Goal: Communication & Community: Connect with others

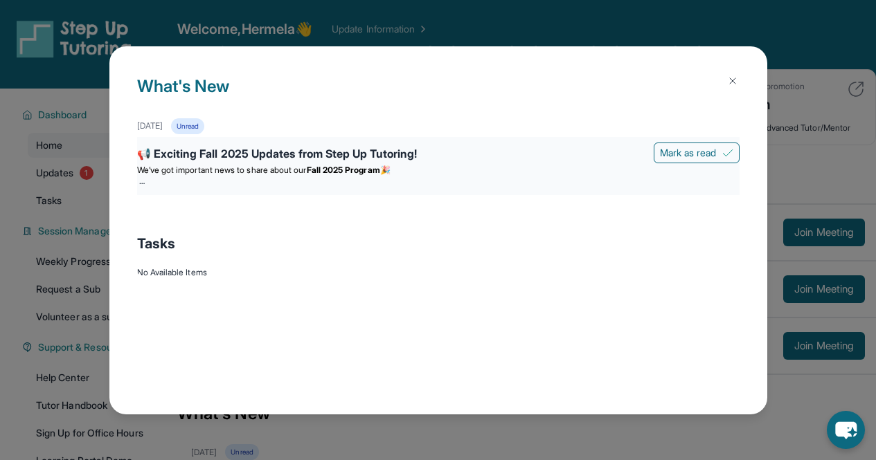
click at [388, 152] on div "📢 Exciting Fall 2025 Updates from Step Up Tutoring!" at bounding box center [438, 154] width 602 height 19
drag, startPoint x: 354, startPoint y: 152, endPoint x: 323, endPoint y: 160, distance: 32.7
click at [323, 160] on div "📢 Exciting Fall 2025 Updates from Step Up Tutoring!" at bounding box center [438, 154] width 602 height 19
click at [150, 187] on div "📢 Exciting Fall 2025 Updates from Step Up Tutoring! [PERSON_NAME] as read We’ve…" at bounding box center [438, 166] width 602 height 58
click at [671, 155] on span "Mark as read" at bounding box center [688, 153] width 57 height 14
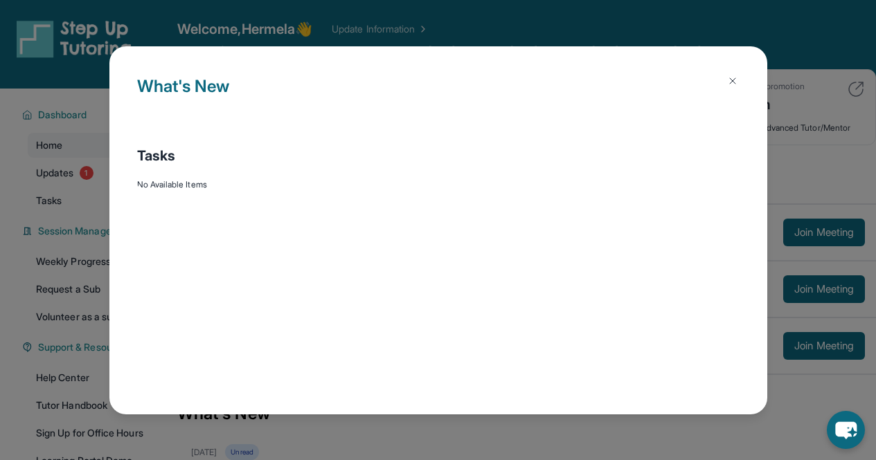
click at [734, 84] on img at bounding box center [732, 80] width 11 height 11
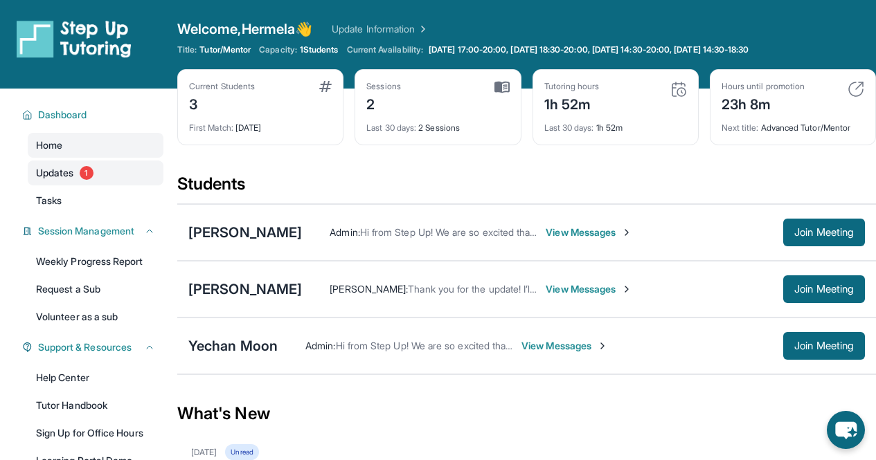
click at [71, 174] on span "Updates" at bounding box center [55, 173] width 38 height 14
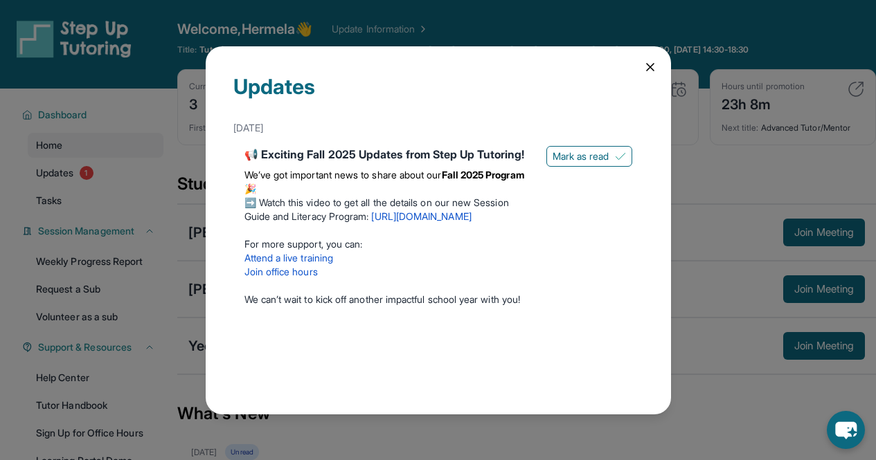
click at [445, 222] on link "[URL][DOMAIN_NAME]" at bounding box center [421, 216] width 100 height 12
click at [571, 155] on span "Mark as read" at bounding box center [580, 157] width 57 height 14
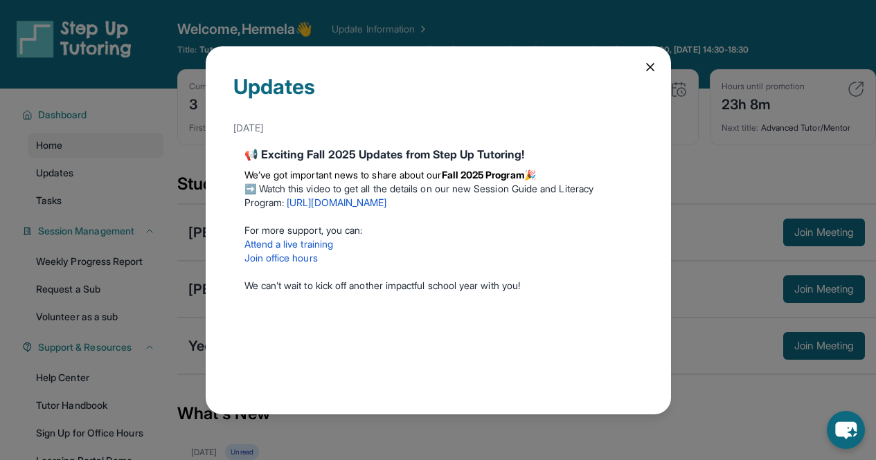
click at [651, 64] on icon at bounding box center [650, 67] width 7 height 7
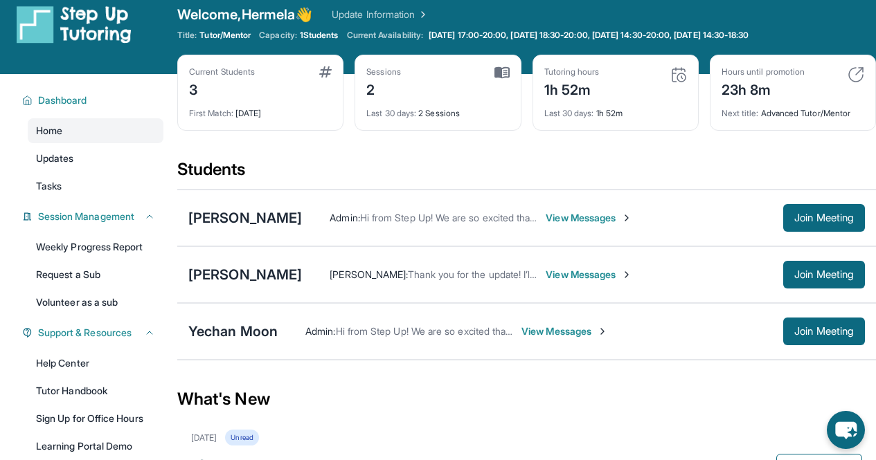
scroll to position [21, 0]
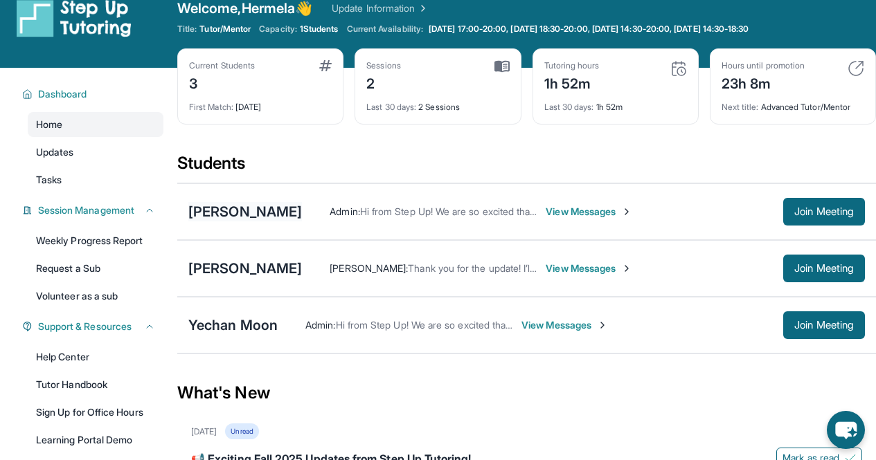
click at [237, 214] on div "[PERSON_NAME]" at bounding box center [245, 211] width 114 height 19
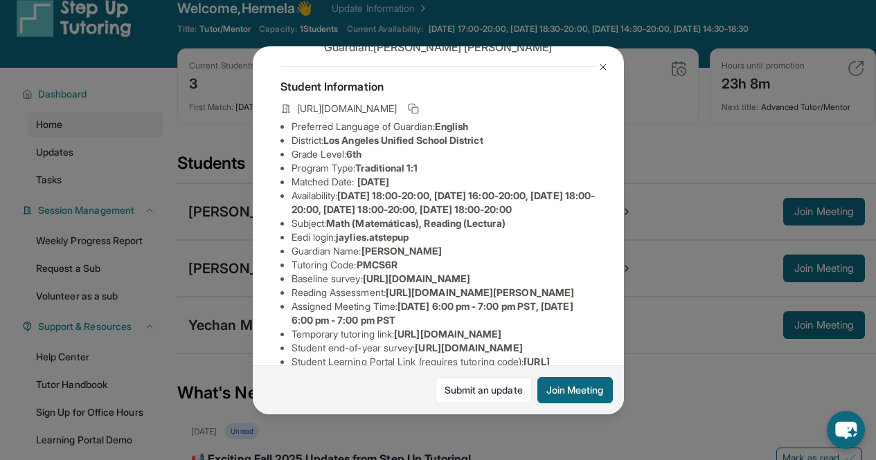
scroll to position [54, 0]
click at [601, 64] on img at bounding box center [602, 67] width 11 height 11
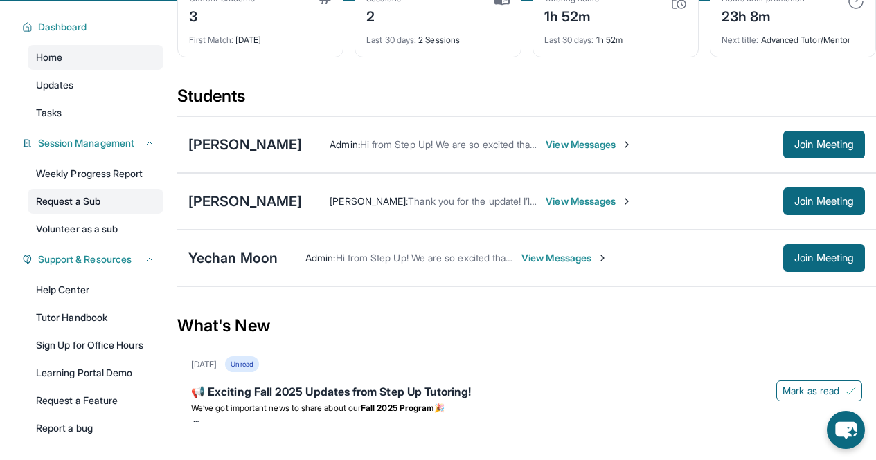
scroll to position [0, 0]
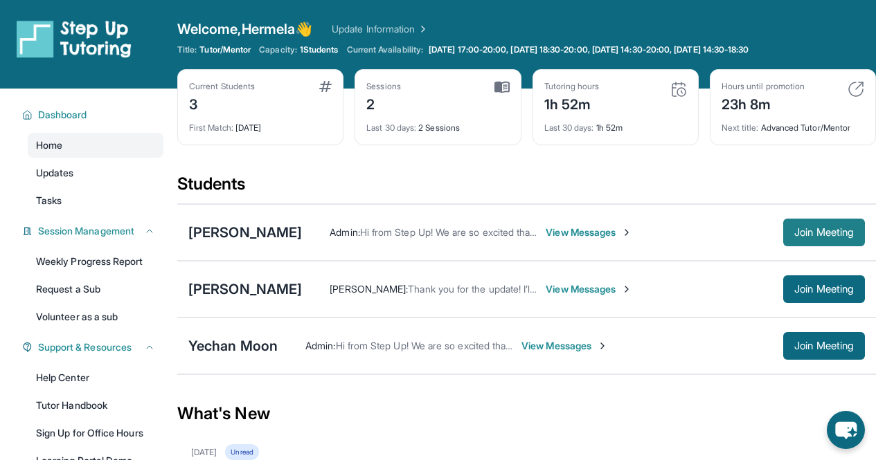
click at [796, 230] on span "Join Meeting" at bounding box center [824, 232] width 60 height 8
